Goal: Check status: Check status

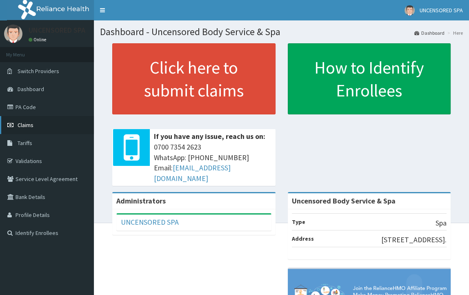
click at [31, 128] on span "Claims" at bounding box center [26, 124] width 16 height 7
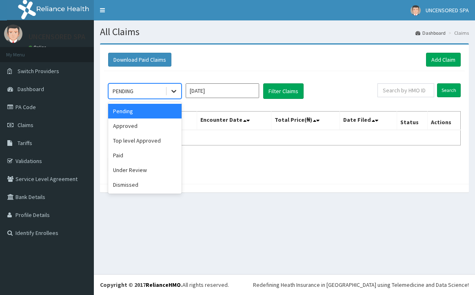
click at [177, 93] on icon at bounding box center [174, 91] width 8 height 8
click at [128, 170] on div "Under Review" at bounding box center [145, 170] width 74 height 15
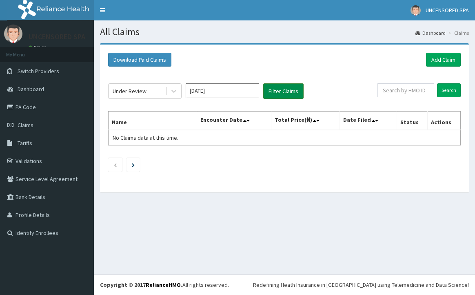
click at [291, 95] on button "Filter Claims" at bounding box center [283, 91] width 40 height 16
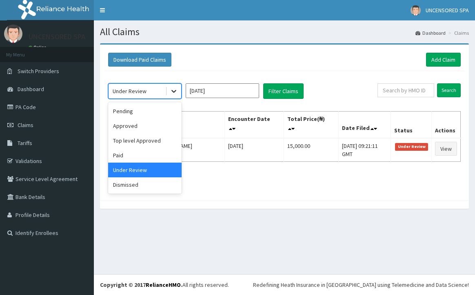
click at [172, 94] on icon at bounding box center [174, 91] width 8 height 8
click at [133, 132] on div "Approved" at bounding box center [145, 125] width 74 height 15
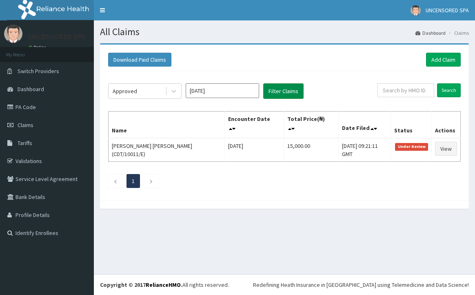
click at [274, 95] on button "Filter Claims" at bounding box center [283, 91] width 40 height 16
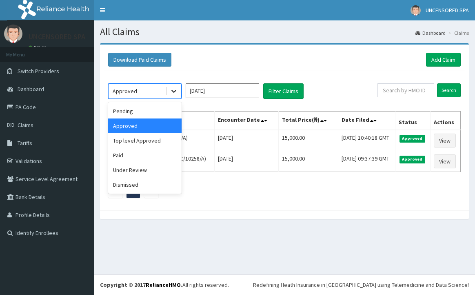
click at [175, 92] on icon at bounding box center [174, 91] width 8 height 8
click at [130, 137] on div "Top level Approved" at bounding box center [145, 140] width 74 height 15
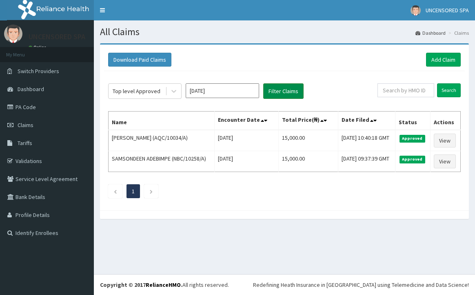
click at [289, 89] on button "Filter Claims" at bounding box center [283, 91] width 40 height 16
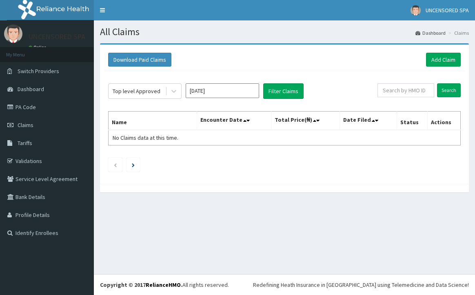
click at [221, 93] on input "[DATE]" at bounding box center [223, 90] width 74 height 15
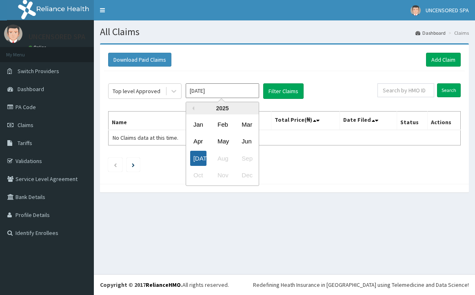
click at [201, 164] on div "[DATE]" at bounding box center [198, 158] width 16 height 15
type input "[DATE]"
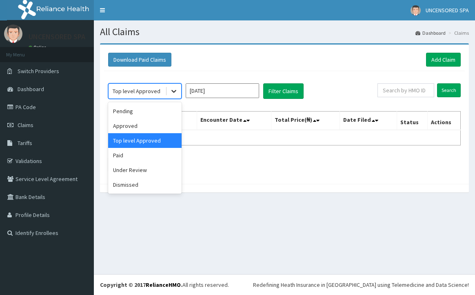
click at [176, 94] on icon at bounding box center [174, 91] width 8 height 8
click at [128, 126] on div "Approved" at bounding box center [145, 125] width 74 height 15
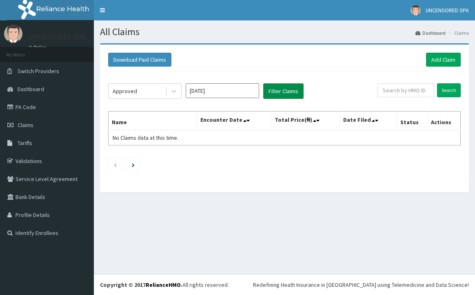
click at [284, 93] on button "Filter Claims" at bounding box center [283, 91] width 40 height 16
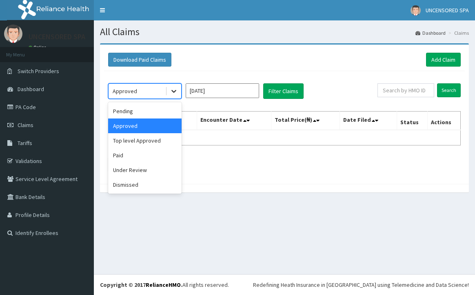
click at [175, 84] on div at bounding box center [174, 91] width 15 height 15
click at [131, 166] on div "Under Review" at bounding box center [145, 170] width 74 height 15
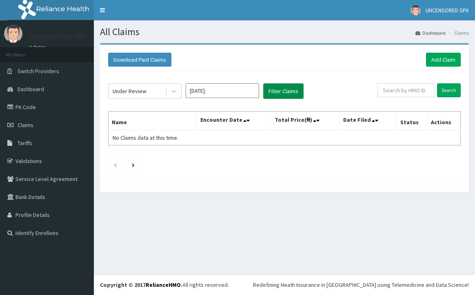
click at [274, 98] on button "Filter Claims" at bounding box center [283, 91] width 40 height 16
